Goal: Complete application form

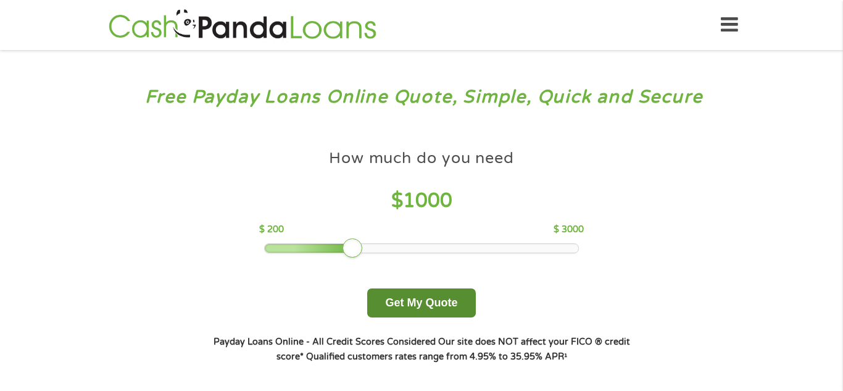
click at [436, 310] on button "Get My Quote" at bounding box center [421, 302] width 108 height 29
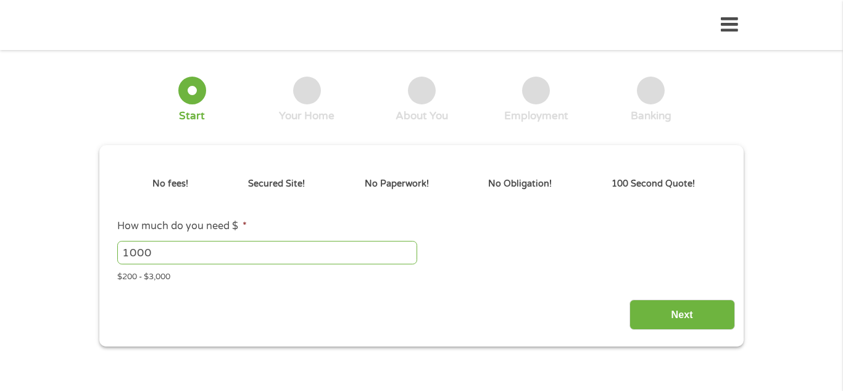
click at [365, 247] on input "1000" at bounding box center [267, 252] width 300 height 23
click at [364, 254] on input "1000" at bounding box center [267, 252] width 300 height 23
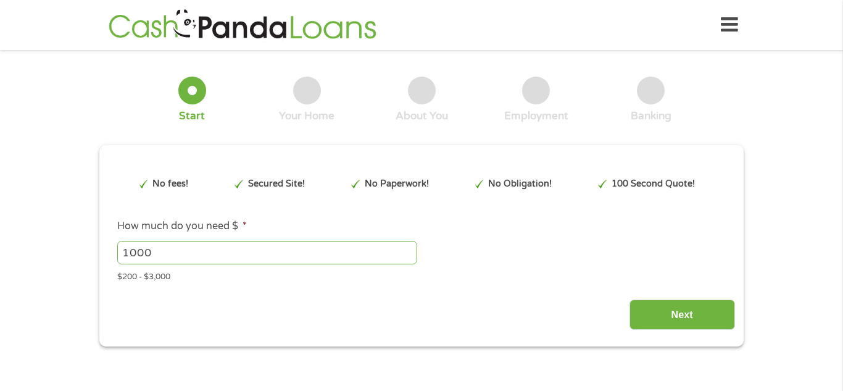
type input "EAIaIQobChMI_tmCtKuIjwMVLYPCCB3m0zgeEAAYAyAAEgJ1TfD_BwE"
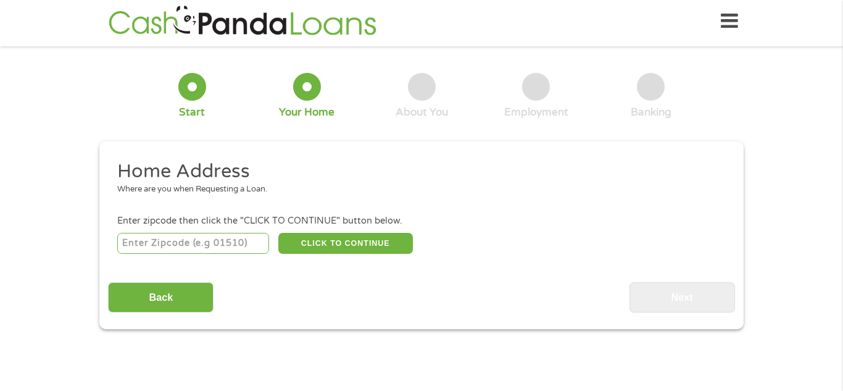
click at [193, 255] on div "CLICK TO CONTINUE Please recheck your Zipcode, it seems to be Incorrect" at bounding box center [421, 242] width 609 height 25
click at [193, 249] on input "number" at bounding box center [193, 243] width 152 height 21
type input "75460"
click at [320, 252] on button "CLICK TO CONTINUE" at bounding box center [345, 243] width 135 height 21
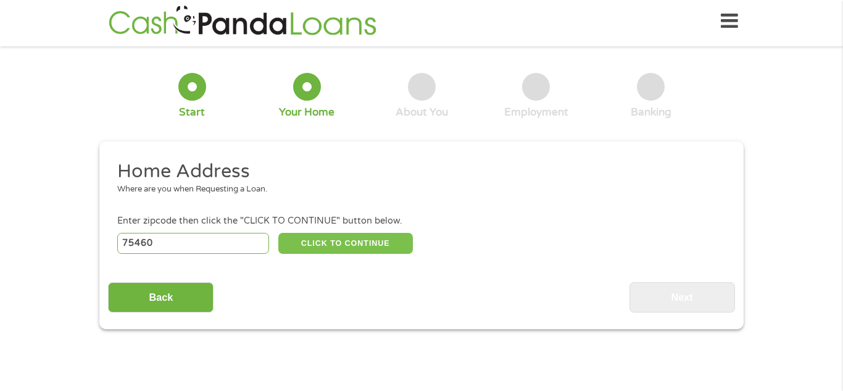
type input "75460"
type input "[GEOGRAPHIC_DATA]"
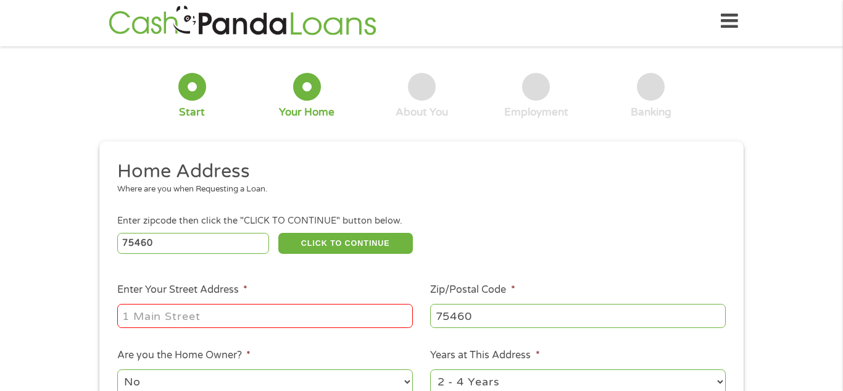
click at [236, 321] on input "Enter Your Street Address *" at bounding box center [265, 315] width 296 height 23
type input "[STREET_ADDRESS][PERSON_NAME]"
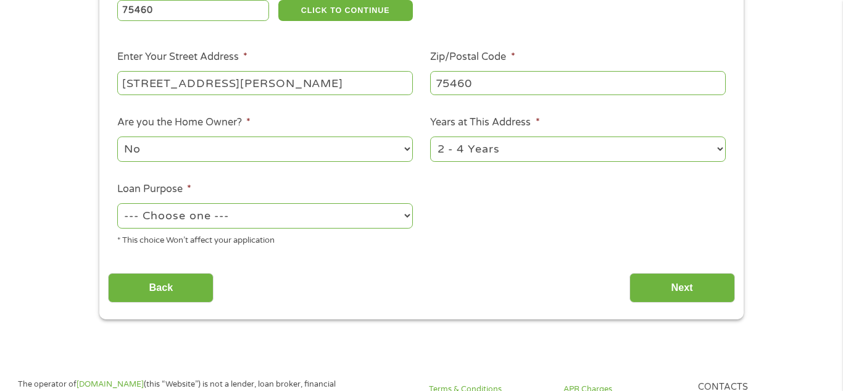
scroll to position [247, 0]
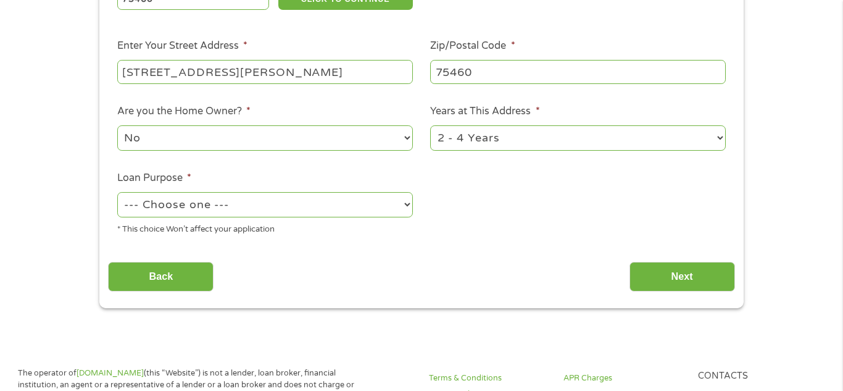
click at [345, 142] on select "No Yes" at bounding box center [265, 137] width 296 height 25
click at [531, 142] on select "1 Year or less 1 - 2 Years 2 - 4 Years Over 4 Years" at bounding box center [578, 137] width 296 height 25
select select "60months"
click at [430, 127] on select "1 Year or less 1 - 2 Years 2 - 4 Years Over 4 Years" at bounding box center [578, 137] width 296 height 25
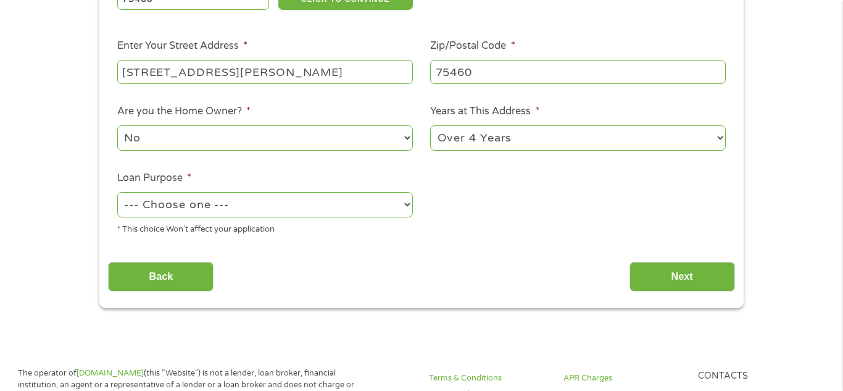
click at [310, 210] on select "--- Choose one --- Pay Bills Debt Consolidation Home Improvement Major Purchase…" at bounding box center [265, 204] width 296 height 25
select select "paybills"
click at [117, 193] on select "--- Choose one --- Pay Bills Debt Consolidation Home Improvement Major Purchase…" at bounding box center [265, 204] width 296 height 25
click at [650, 271] on input "Next" at bounding box center [682, 277] width 106 height 30
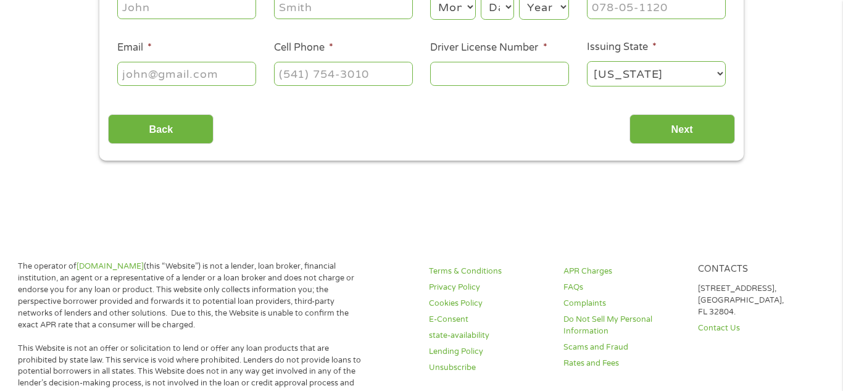
scroll to position [0, 0]
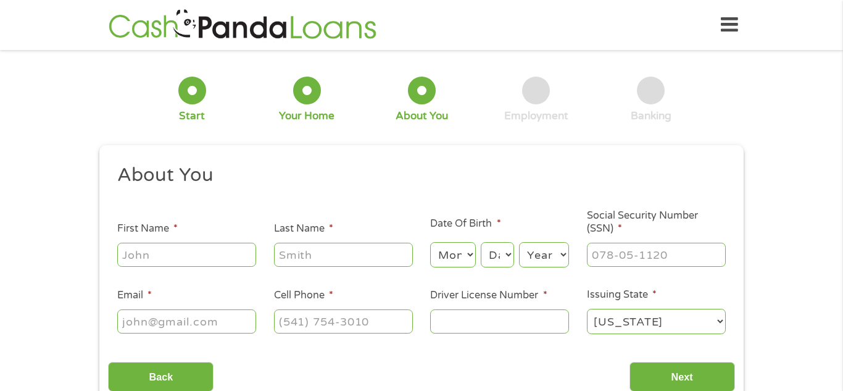
click at [185, 247] on input "First Name *" at bounding box center [186, 254] width 139 height 23
type input "[PERSON_NAME]"
type input "West"
type input "[EMAIL_ADDRESS][DOMAIN_NAME]"
type input "[PHONE_NUMBER]"
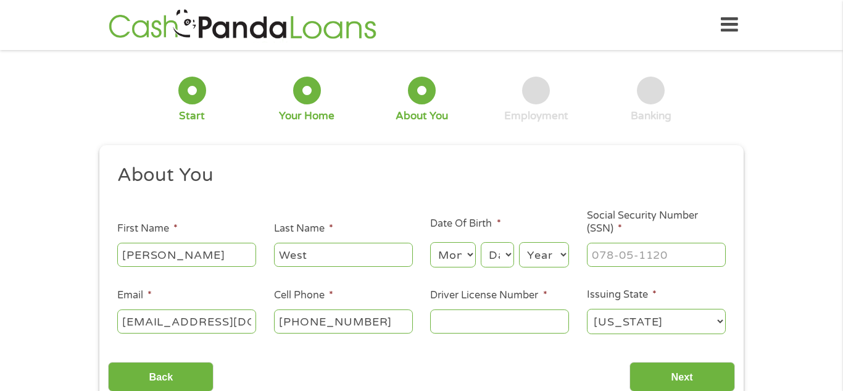
click at [455, 260] on select "Month 1 2 3 4 5 6 7 8 9 10 11 12" at bounding box center [452, 254] width 45 height 25
select select "6"
click at [430, 242] on select "Month 1 2 3 4 5 6 7 8 9 10 11 12" at bounding box center [452, 254] width 45 height 25
click at [504, 260] on select "Day 1 2 3 4 5 6 7 8 9 10 11 12 13 14 15 16 17 18 19 20 21 22 23 24 25 26 27 28 …" at bounding box center [497, 254] width 33 height 25
select select "26"
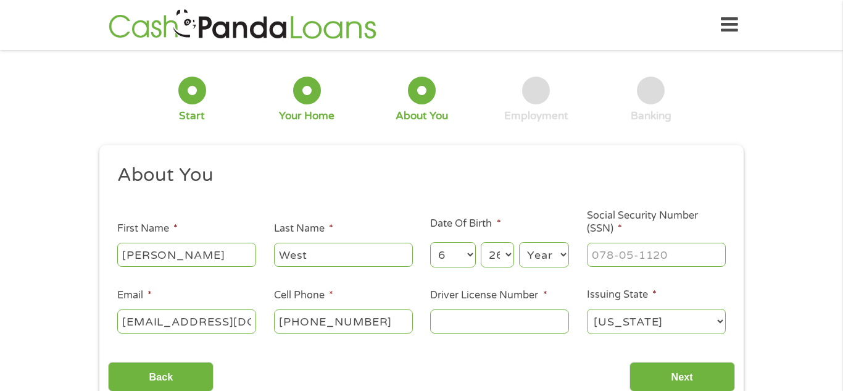
click at [481, 242] on select "Day 1 2 3 4 5 6 7 8 9 10 11 12 13 14 15 16 17 18 19 20 21 22 23 24 25 26 27 28 …" at bounding box center [497, 254] width 33 height 25
click at [564, 254] on select "Year [DATE] 2006 2005 2004 2003 2002 2001 2000 1999 1998 1997 1996 1995 1994 19…" at bounding box center [544, 254] width 50 height 25
select select "1984"
click at [519, 242] on select "Year [DATE] 2006 2005 2004 2003 2002 2001 2000 1999 1998 1997 1996 1995 1994 19…" at bounding box center [544, 254] width 50 height 25
click at [675, 367] on input "Next" at bounding box center [682, 377] width 106 height 30
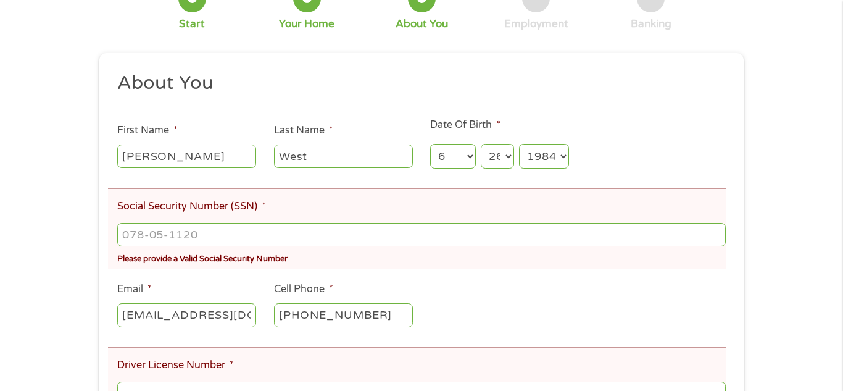
scroll to position [139, 0]
click at [363, 232] on input "Social Security Number (SSN) *" at bounding box center [421, 233] width 609 height 23
type input "___-__-____"
click at [406, 177] on ul "About You This field is hidden when viewing the form Title * --- Choose one ---…" at bounding box center [421, 283] width 626 height 427
click at [303, 252] on div "Please provide a Valid Social Security Number" at bounding box center [421, 256] width 609 height 17
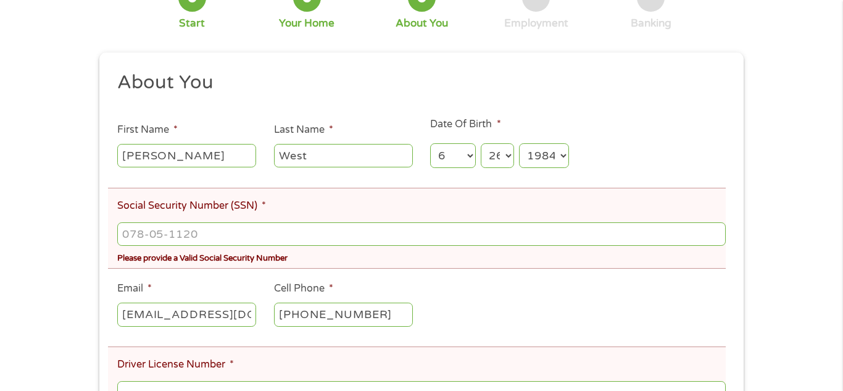
click at [295, 238] on input "Social Security Number (SSN) *" at bounding box center [421, 233] width 609 height 23
type input "627-09-0916"
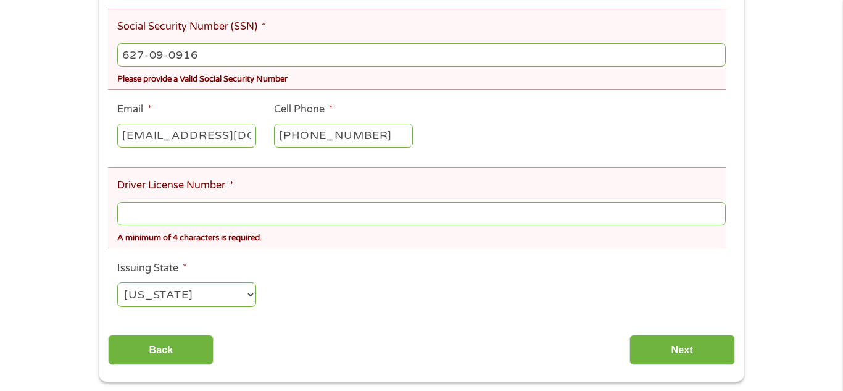
scroll to position [319, 0]
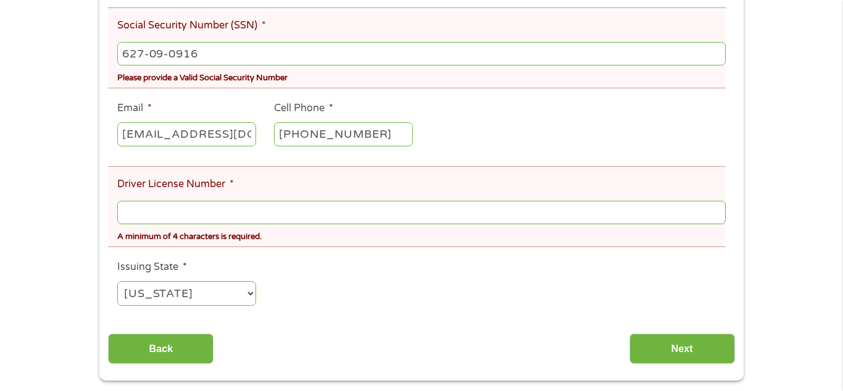
click at [245, 297] on select "[US_STATE] [US_STATE] [US_STATE] [US_STATE] [US_STATE] [US_STATE] [US_STATE] [U…" at bounding box center [186, 293] width 139 height 25
click at [234, 207] on input "Driver License Number *" at bounding box center [421, 212] width 609 height 23
type input "none"
click at [676, 346] on input "Next" at bounding box center [682, 348] width 106 height 30
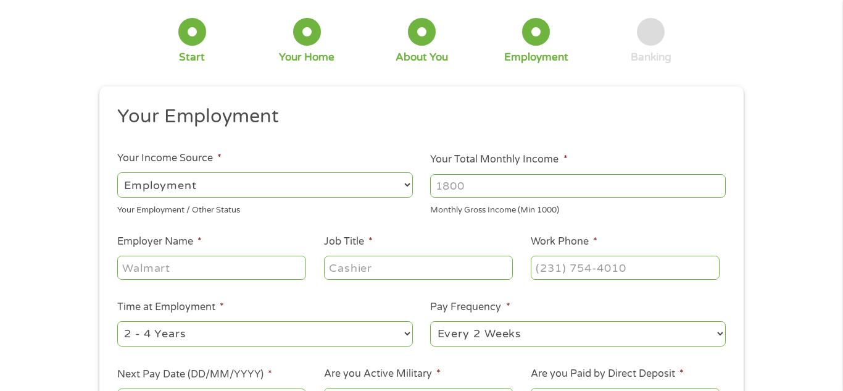
scroll to position [0, 0]
